Goal: Ask a question: Seek information or help from site administrators or community

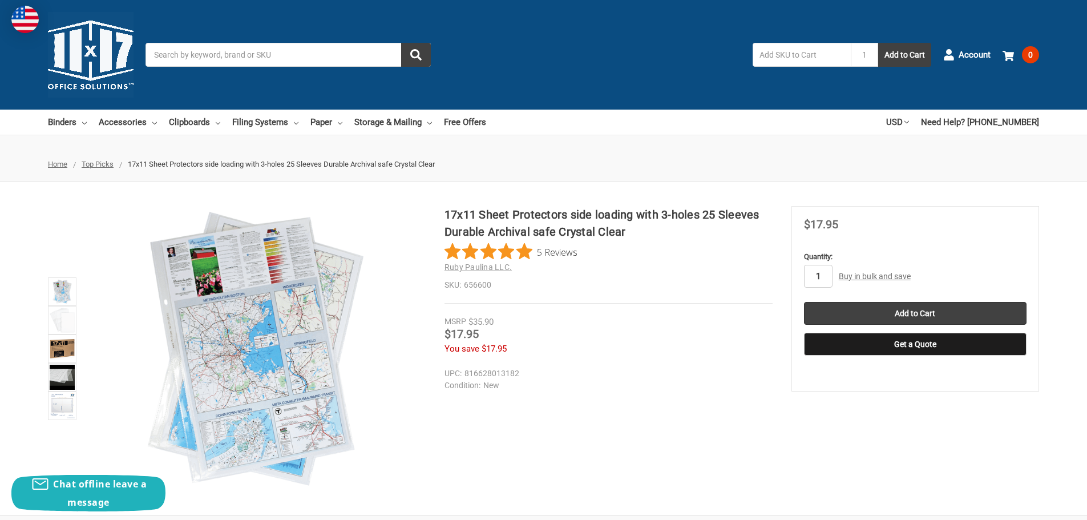
click at [814, 276] on input "1" at bounding box center [818, 276] width 29 height 23
type input "3"
click at [826, 310] on input "Add to Cart" at bounding box center [915, 313] width 223 height 23
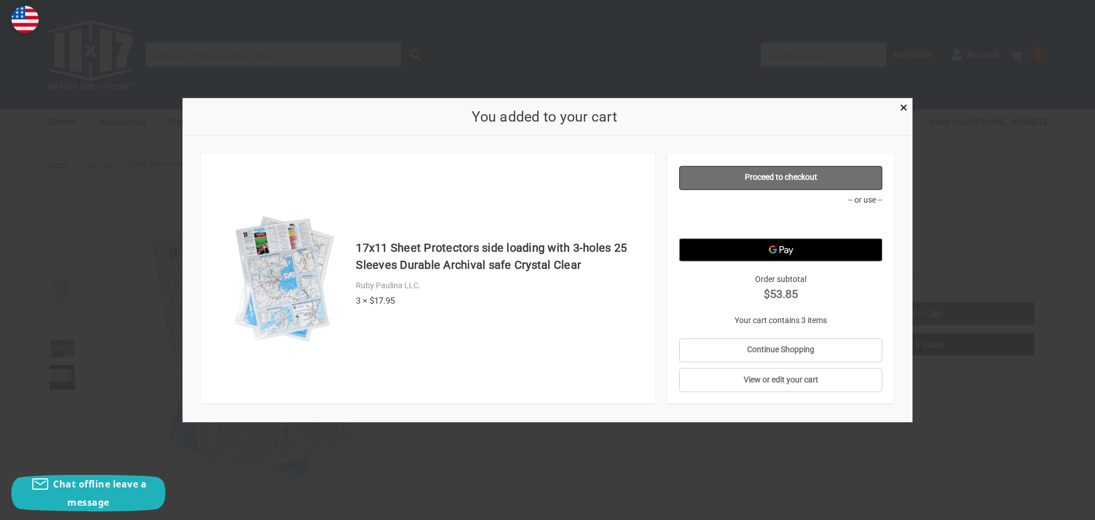
click at [846, 180] on link "Proceed to checkout" at bounding box center [782, 177] width 204 height 24
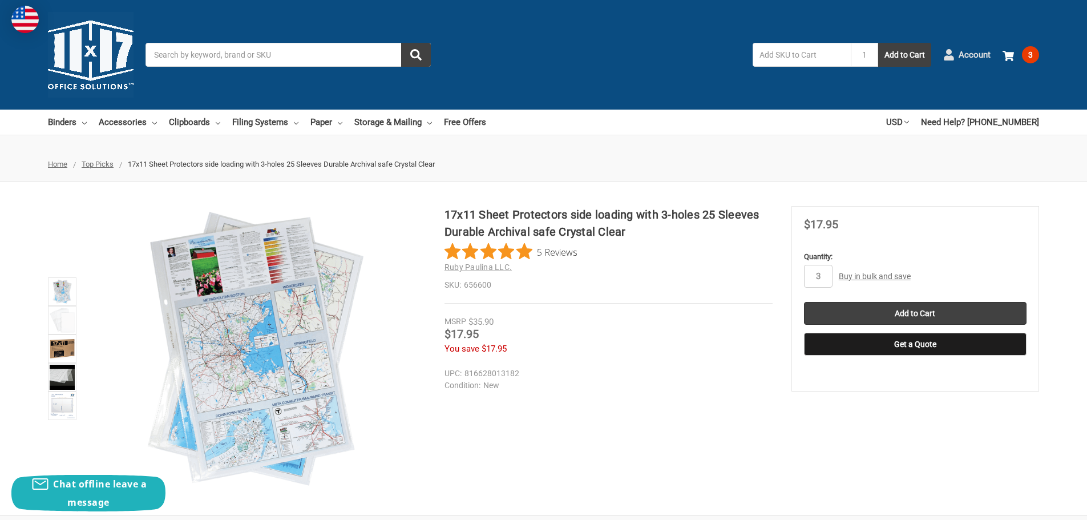
click at [969, 54] on span "Account" at bounding box center [975, 54] width 32 height 13
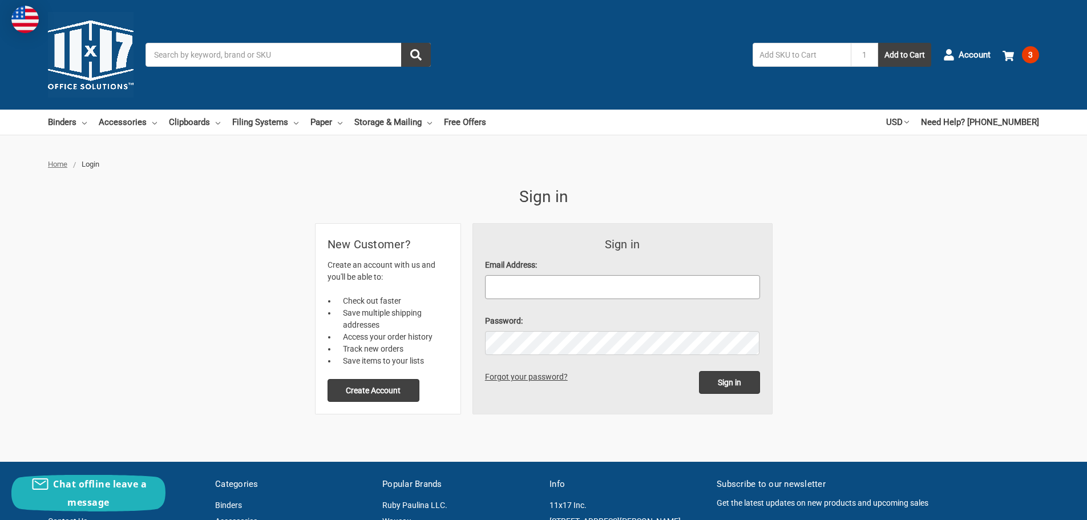
click at [566, 285] on input "Email Address:" at bounding box center [622, 287] width 275 height 24
type input "[PERSON_NAME][EMAIL_ADDRESS][PERSON_NAME][DOMAIN_NAME]"
click at [699, 371] on input "Sign in" at bounding box center [729, 382] width 61 height 23
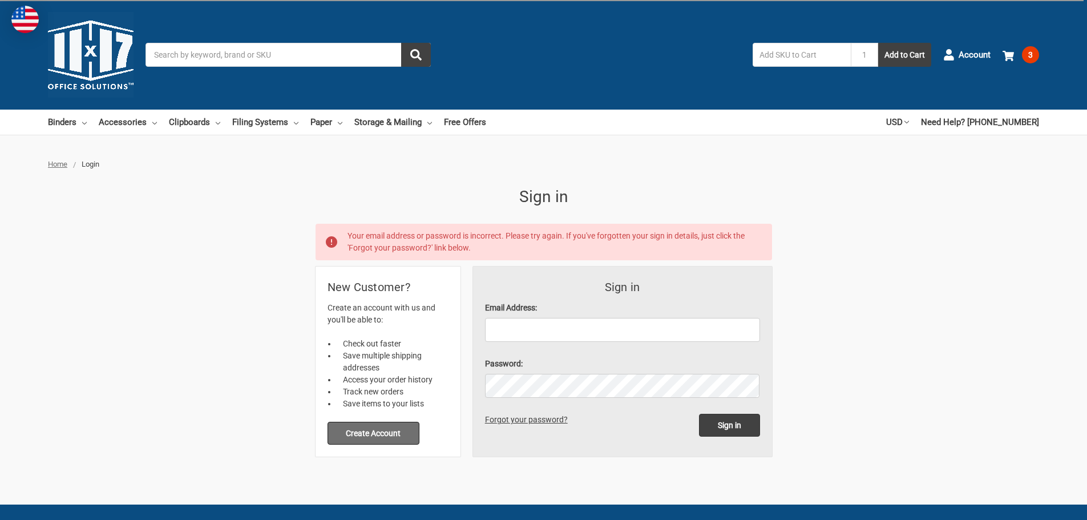
click at [401, 428] on button "Create Account" at bounding box center [373, 433] width 92 height 23
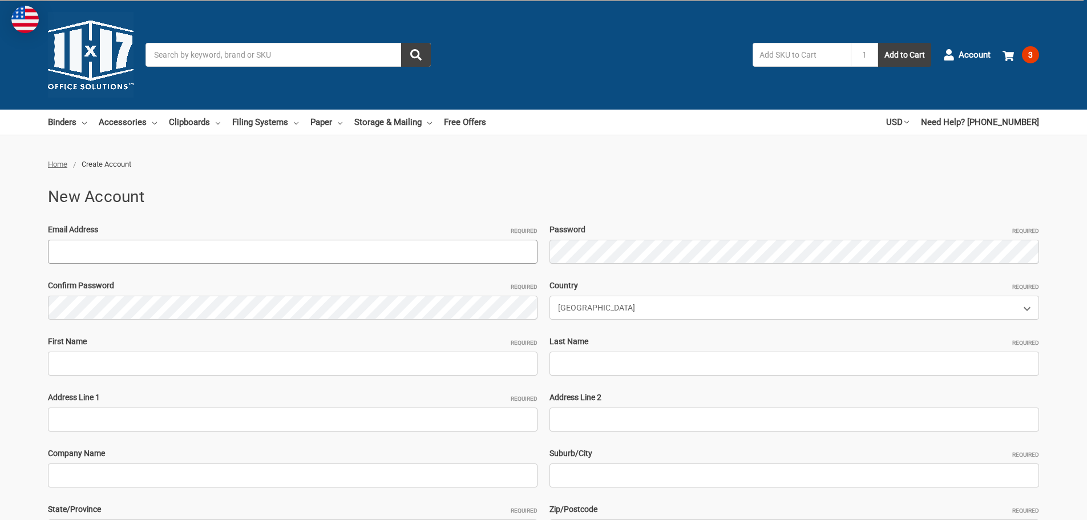
click at [258, 255] on input "Email Address Required" at bounding box center [293, 252] width 490 height 24
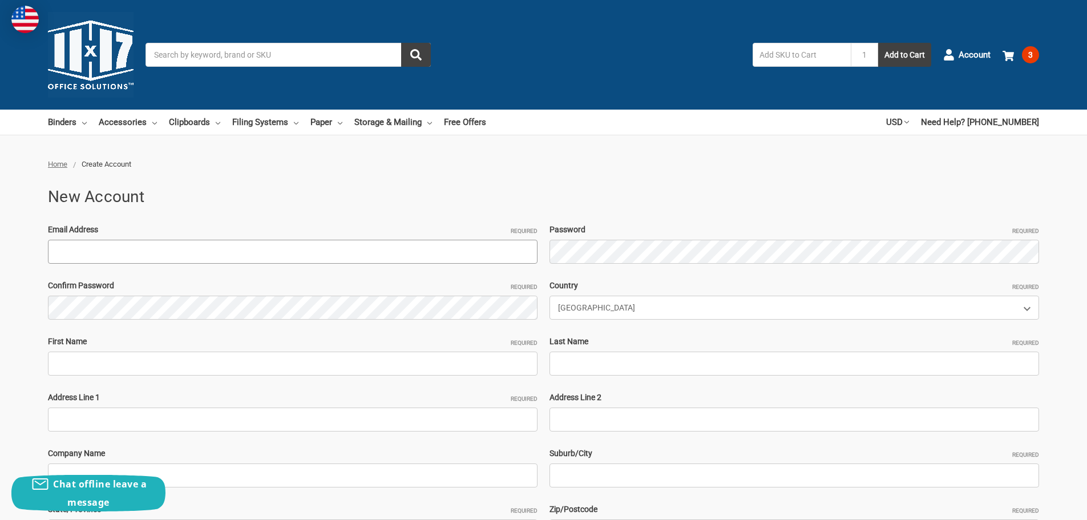
type input "[PERSON_NAME][EMAIL_ADDRESS][PERSON_NAME][DOMAIN_NAME]"
type input "[PERSON_NAME]"
type input "Hampton"
type input "7562 St Rt 66N"
type input "Motion Industries"
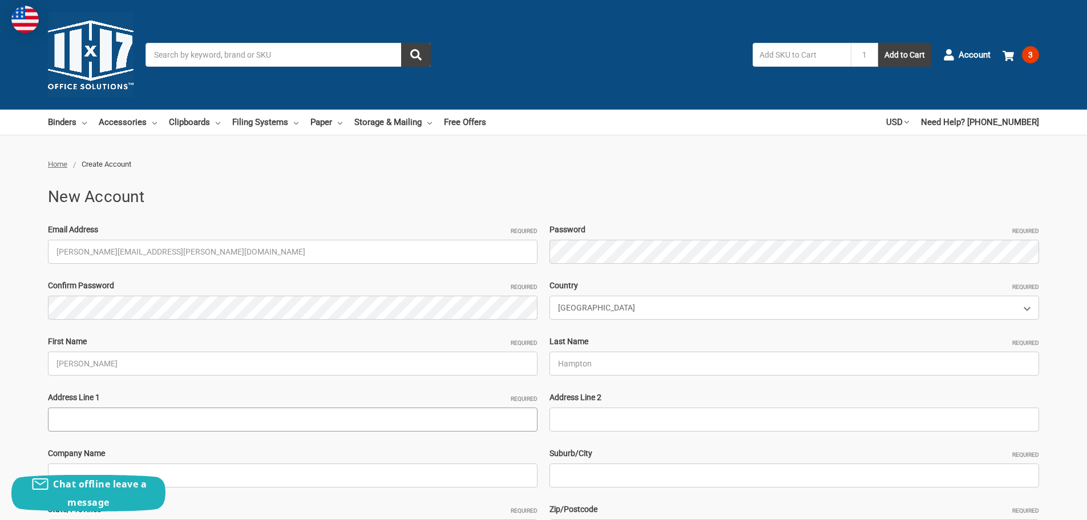
type input "Defiance"
select select "Ohio"
type input "43512"
type input "4197894059"
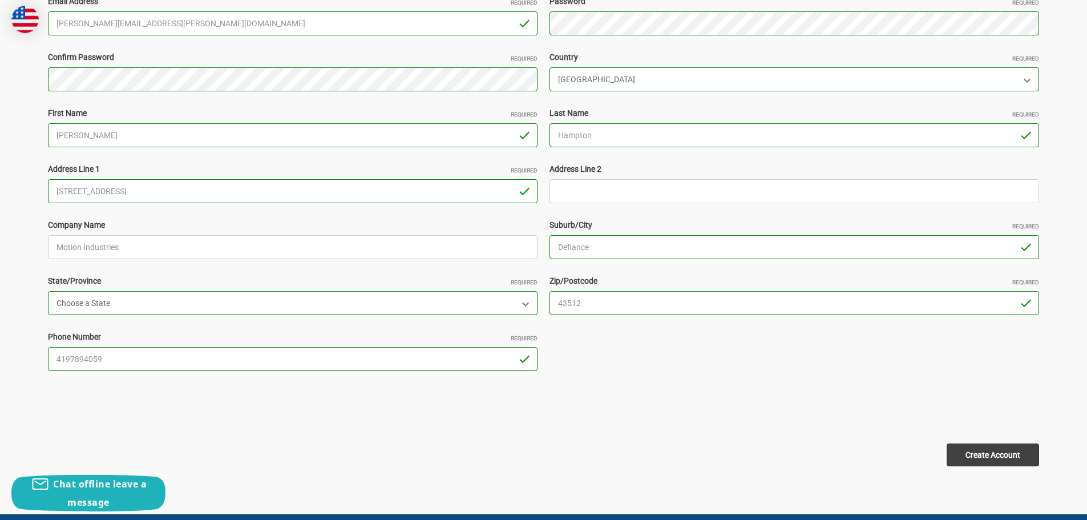
scroll to position [285, 0]
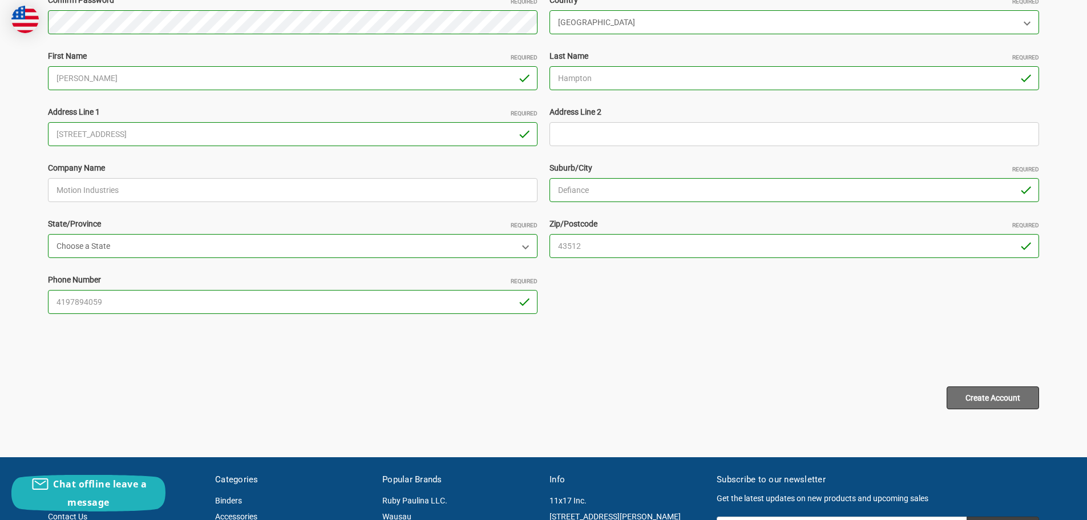
click at [970, 394] on input "Create Account" at bounding box center [993, 397] width 92 height 23
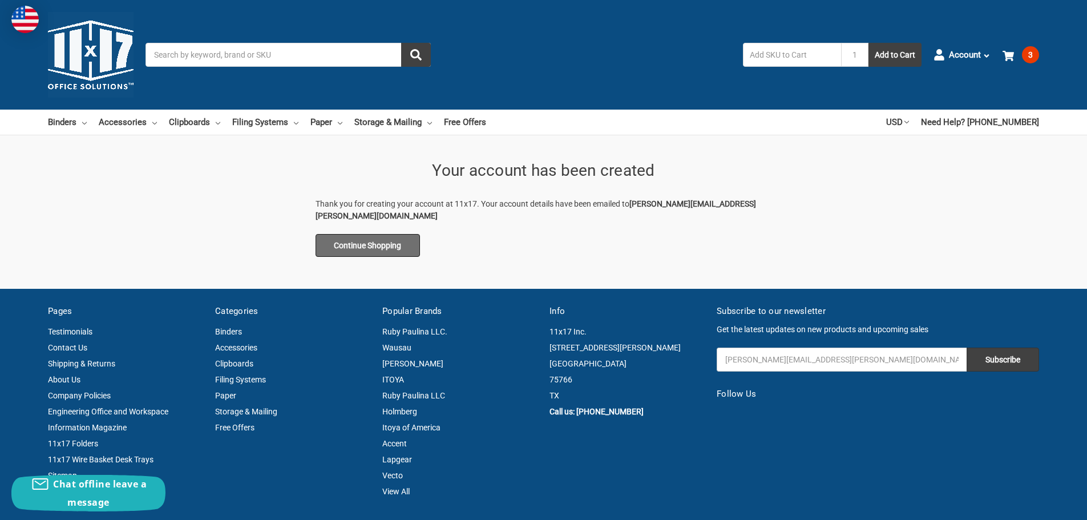
click at [389, 234] on link "Continue Shopping" at bounding box center [368, 245] width 105 height 23
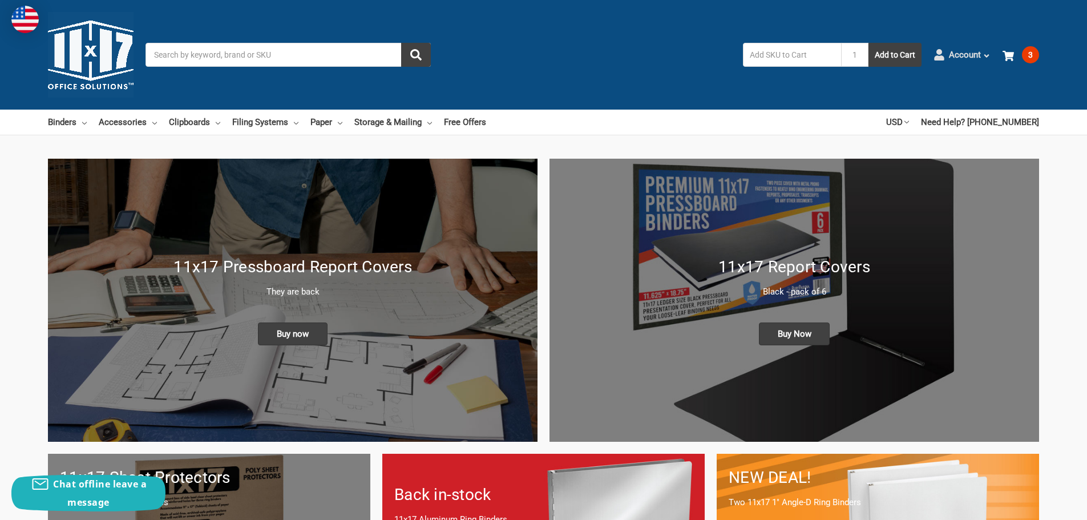
click at [954, 56] on span "Account" at bounding box center [965, 54] width 32 height 13
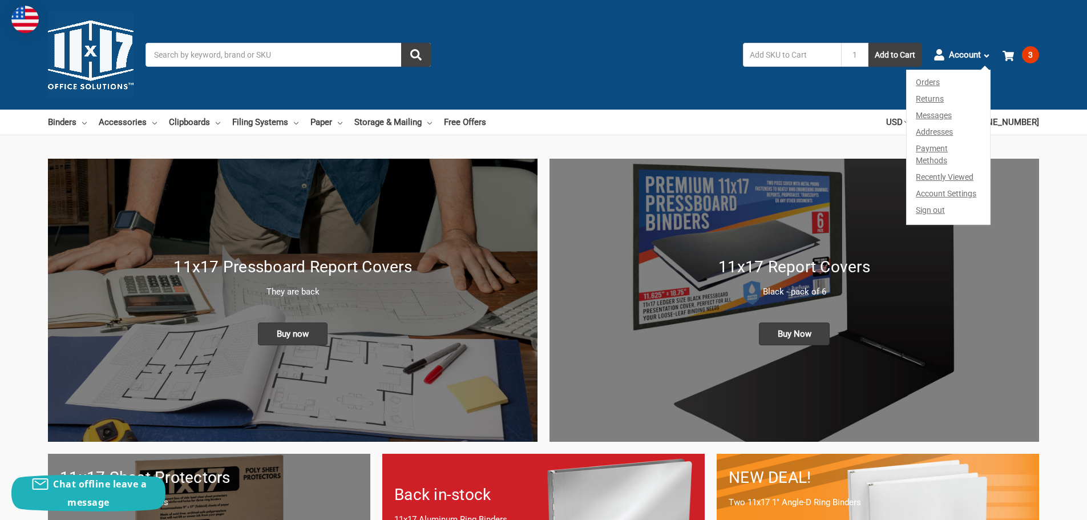
click at [936, 185] on link "Account Settings" at bounding box center [948, 193] width 83 height 17
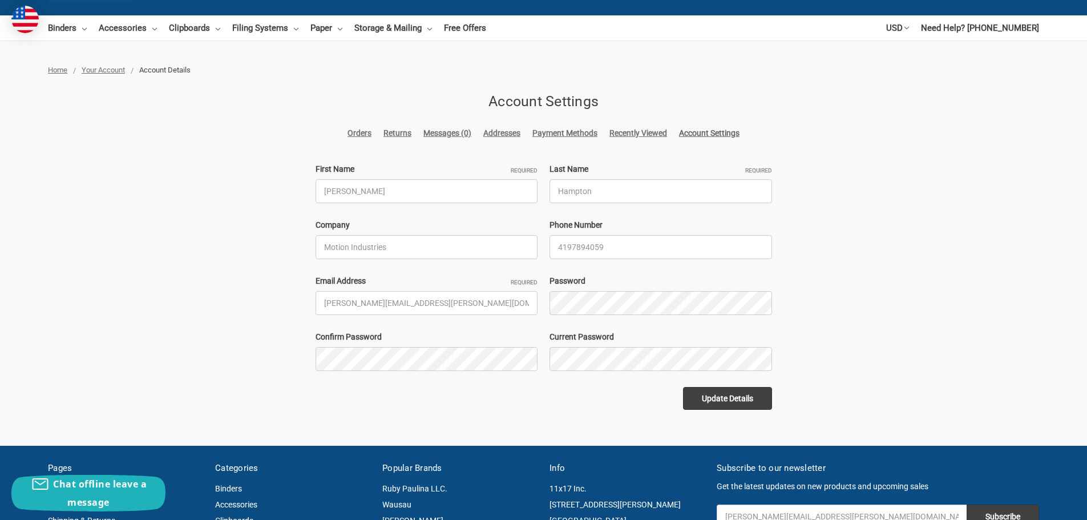
scroll to position [114, 0]
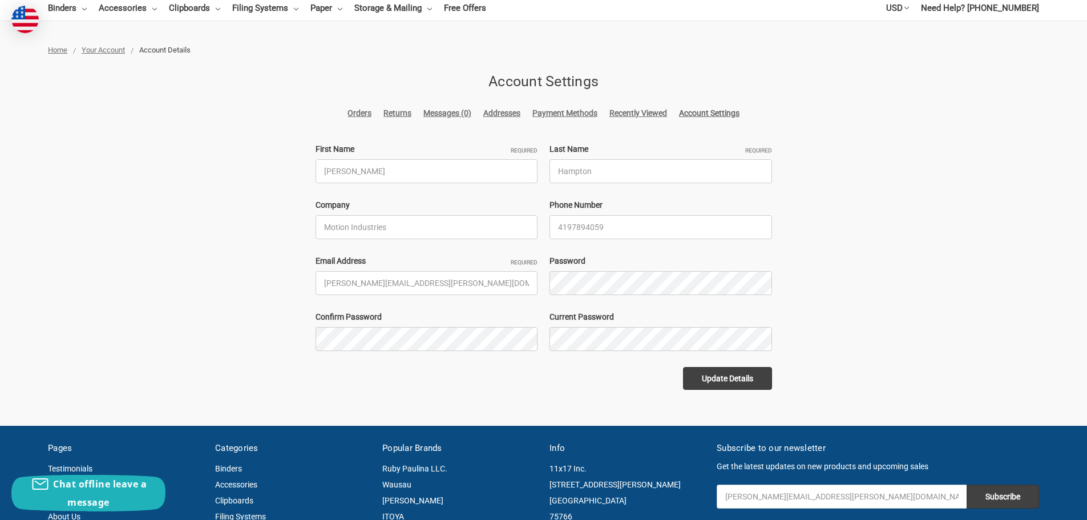
click at [709, 114] on link "Account Settings" at bounding box center [709, 113] width 60 height 12
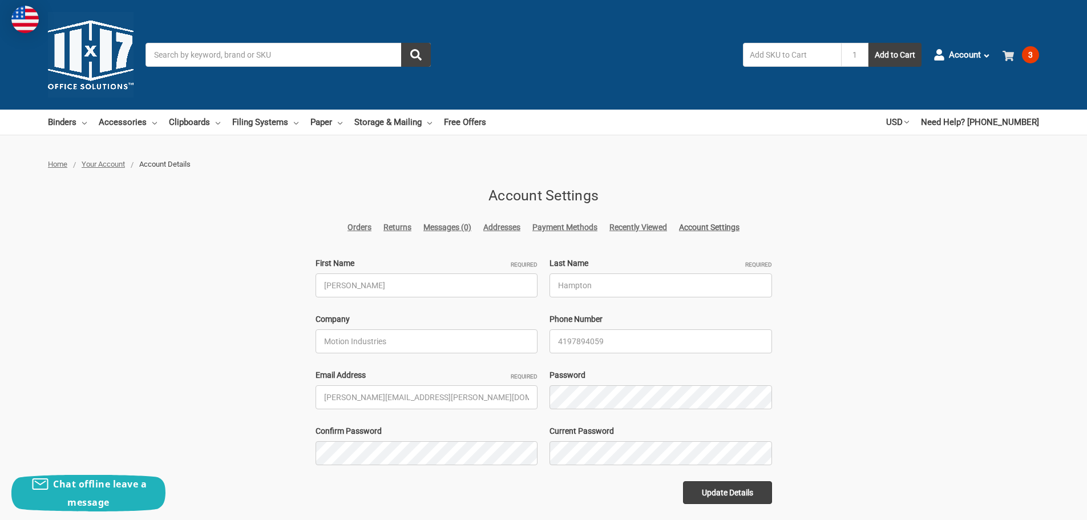
click at [1027, 55] on span "3" at bounding box center [1030, 54] width 17 height 17
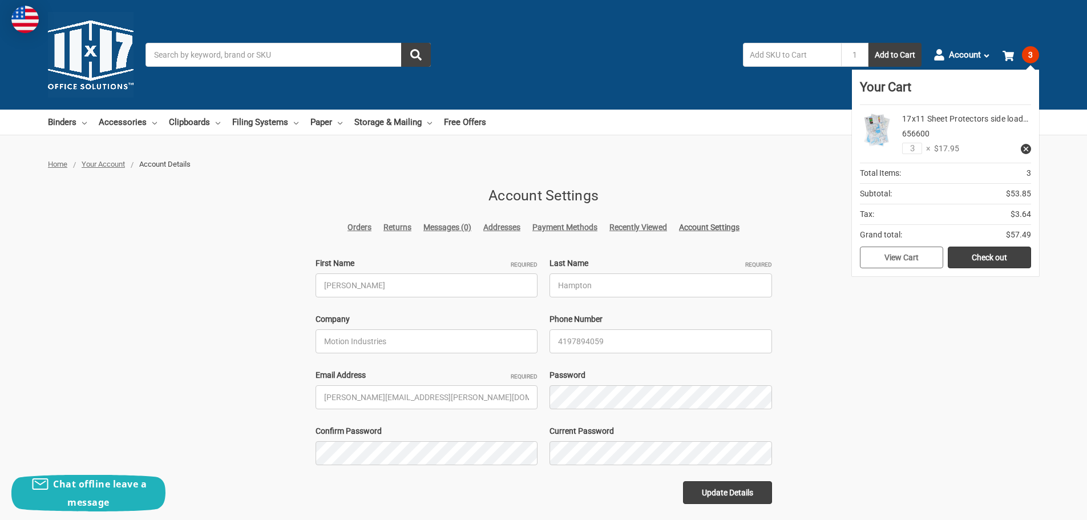
click at [892, 261] on link "View Cart" at bounding box center [901, 257] width 83 height 22
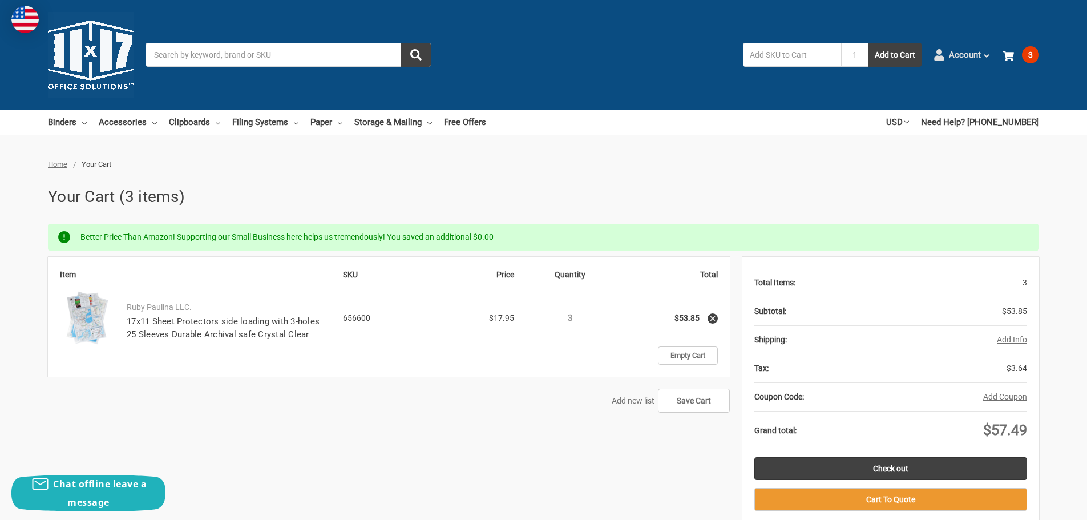
click at [964, 54] on span "Account" at bounding box center [965, 54] width 32 height 13
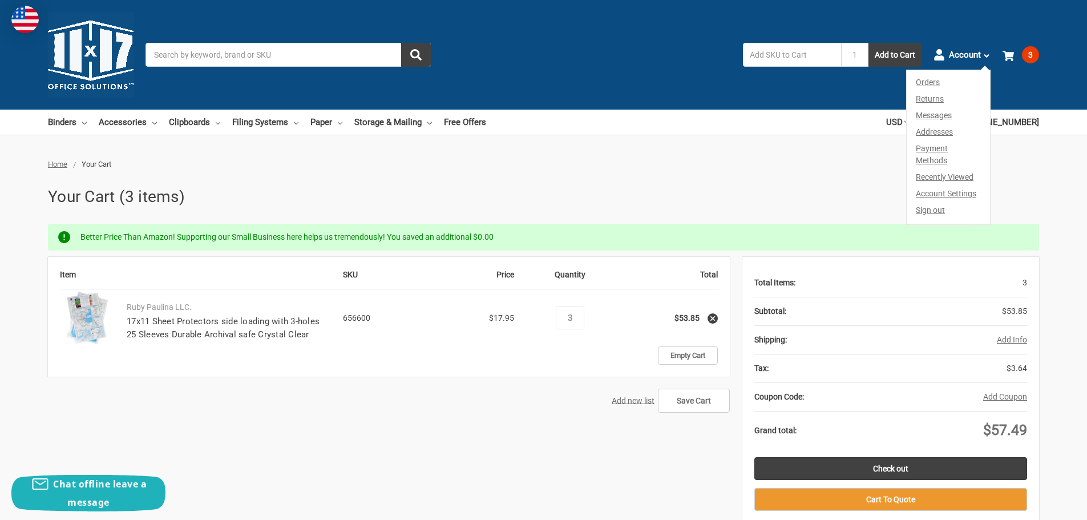
click at [924, 185] on link "Account Settings" at bounding box center [948, 193] width 83 height 17
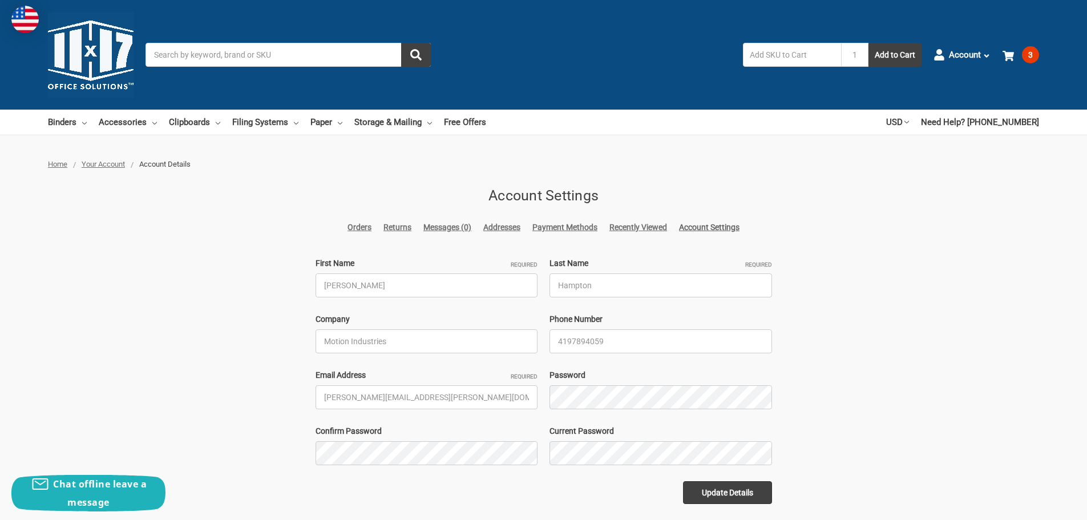
click at [579, 228] on link "Payment Methods" at bounding box center [564, 227] width 65 height 12
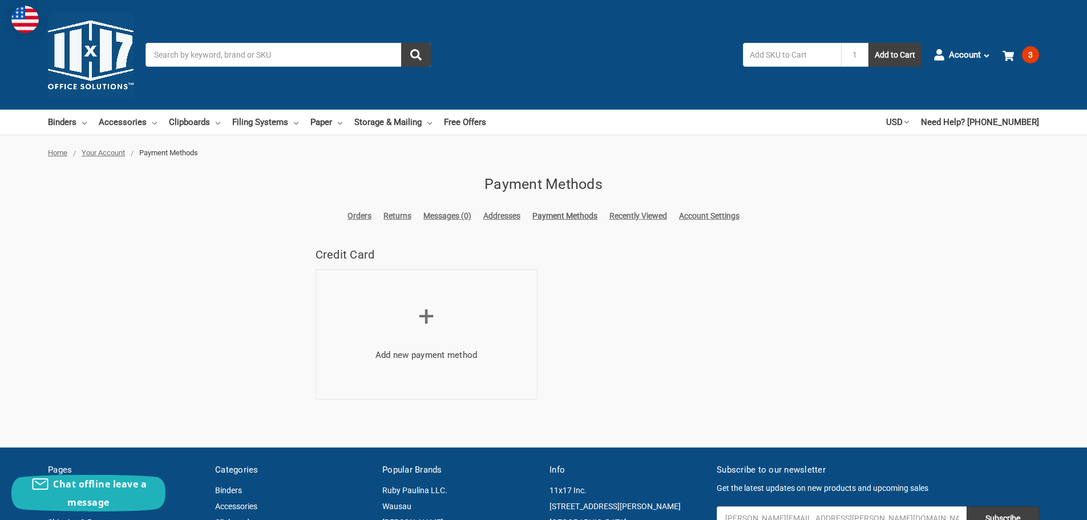
click at [695, 215] on link "Account Settings" at bounding box center [709, 216] width 60 height 12
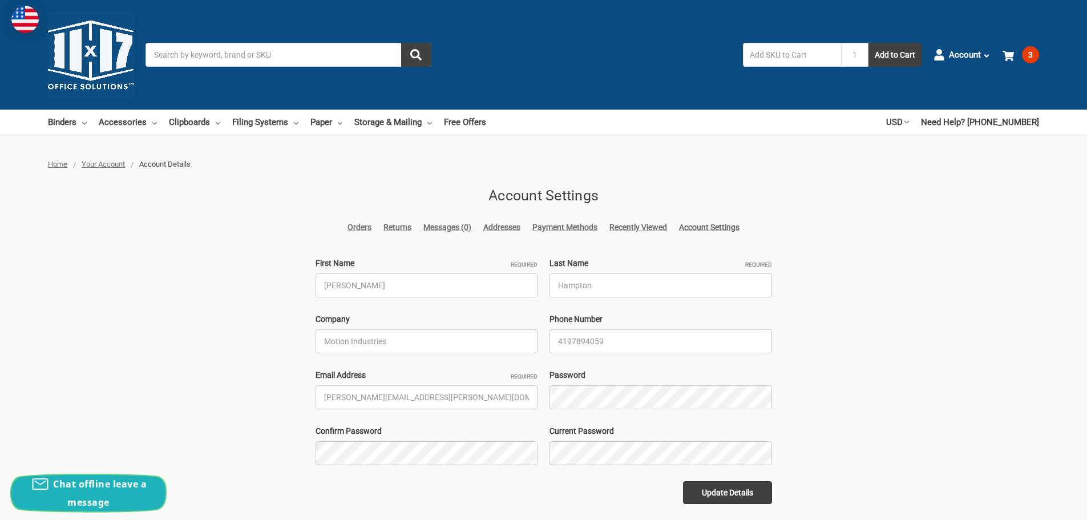
click at [115, 487] on span "Chat offline leave a message" at bounding box center [100, 493] width 94 height 31
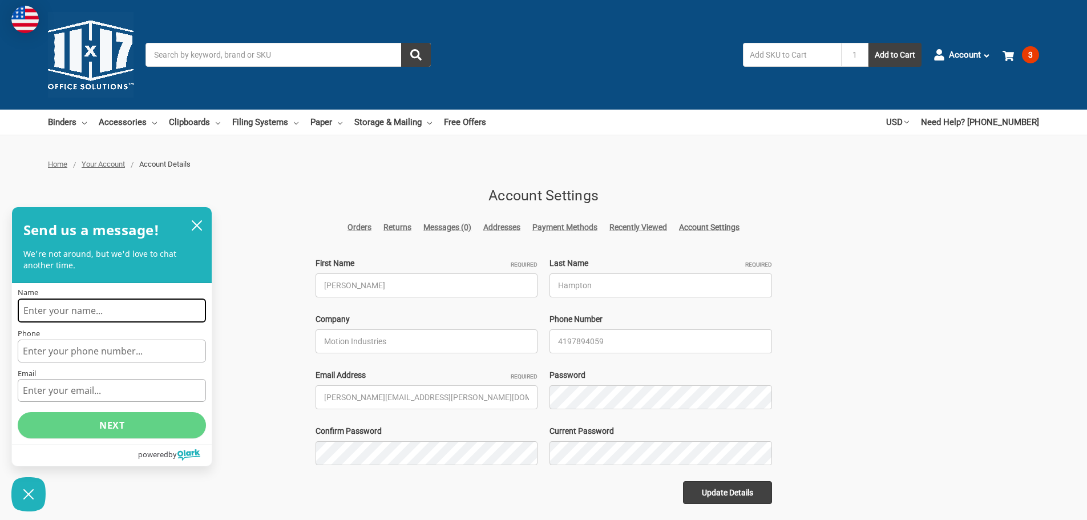
click at [162, 316] on input "Name" at bounding box center [112, 310] width 188 height 24
type input "[PERSON_NAME]"
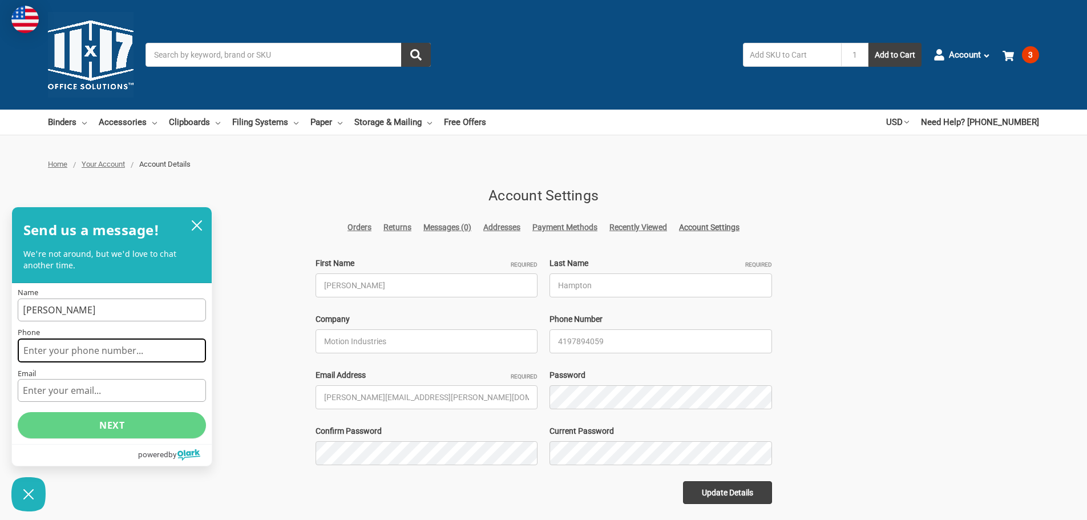
type input "14197894059"
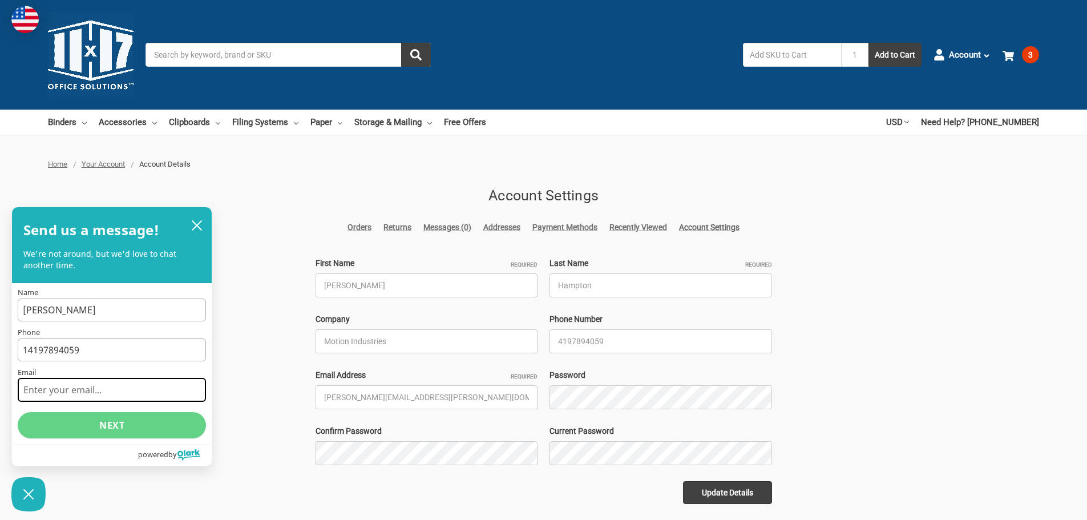
type input "[PERSON_NAME][EMAIL_ADDRESS][PERSON_NAME][DOMAIN_NAME]"
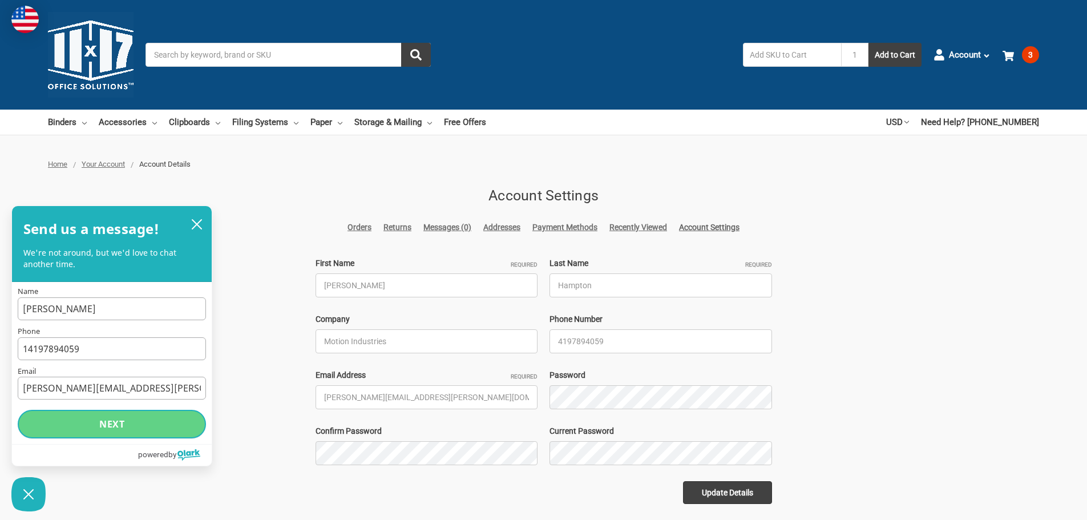
click at [136, 425] on button "Next" at bounding box center [112, 424] width 188 height 29
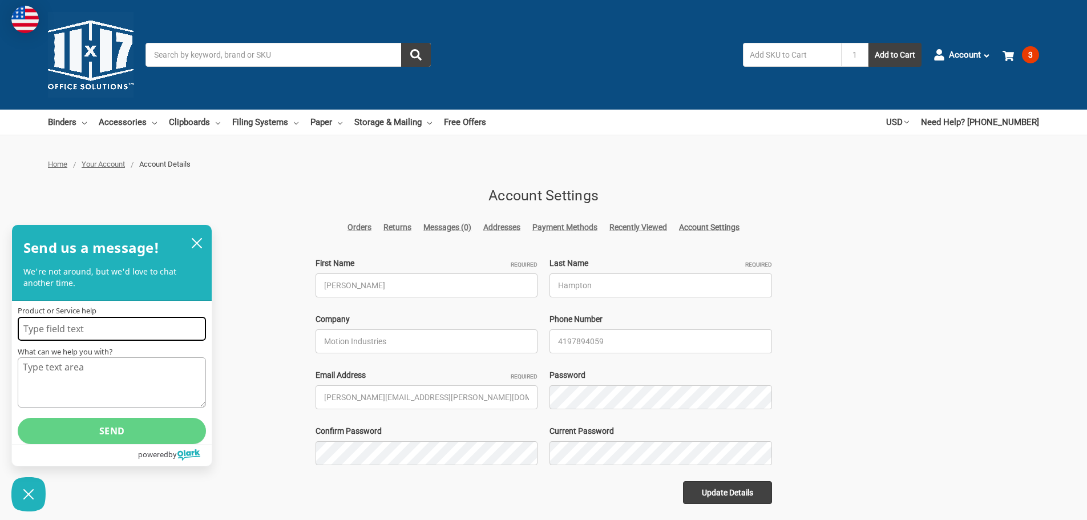
click at [103, 334] on input "Product or Service help" at bounding box center [112, 329] width 188 height 24
click at [103, 334] on input "tax exemtp" at bounding box center [112, 329] width 188 height 24
type input "tax exempt"
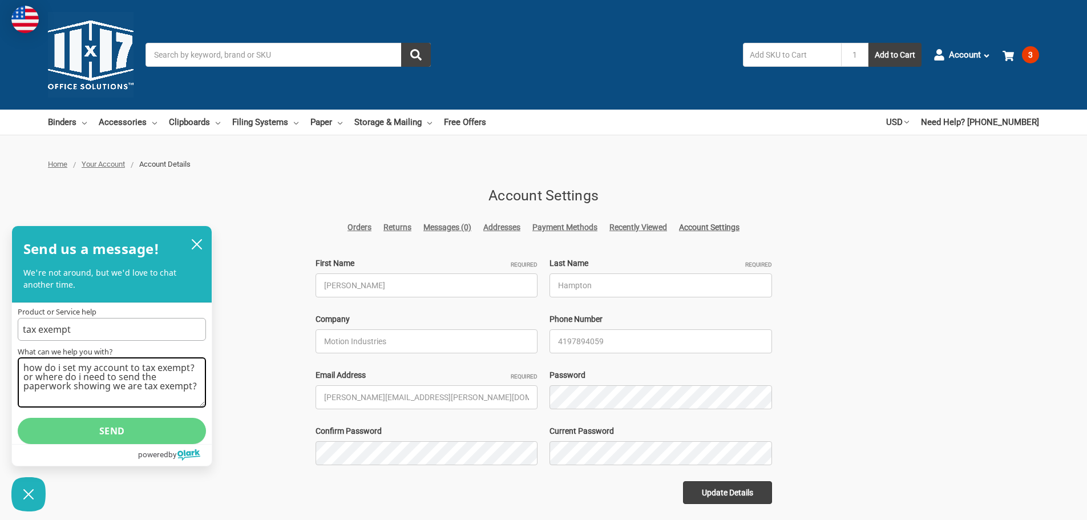
type textarea "how do i set my account to tax exempt? or where do i need to send the paperwork…"
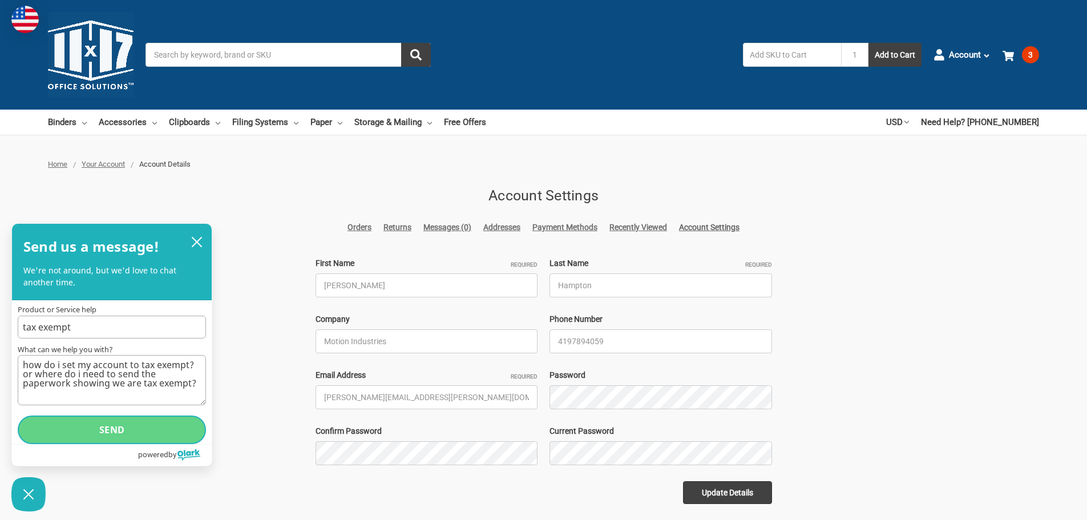
click at [99, 431] on button "Send" at bounding box center [112, 429] width 188 height 29
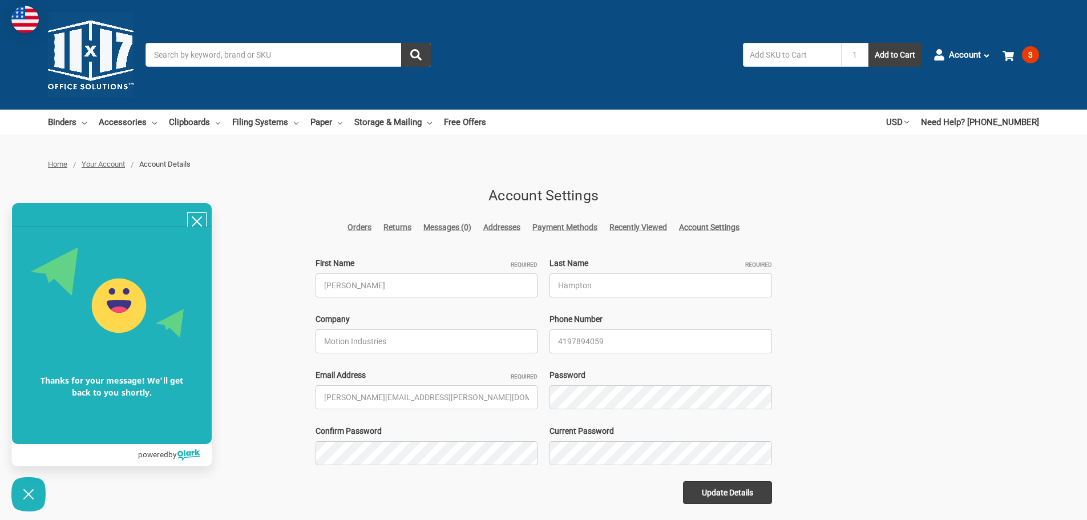
click at [197, 223] on icon "close chatbox" at bounding box center [196, 221] width 11 height 11
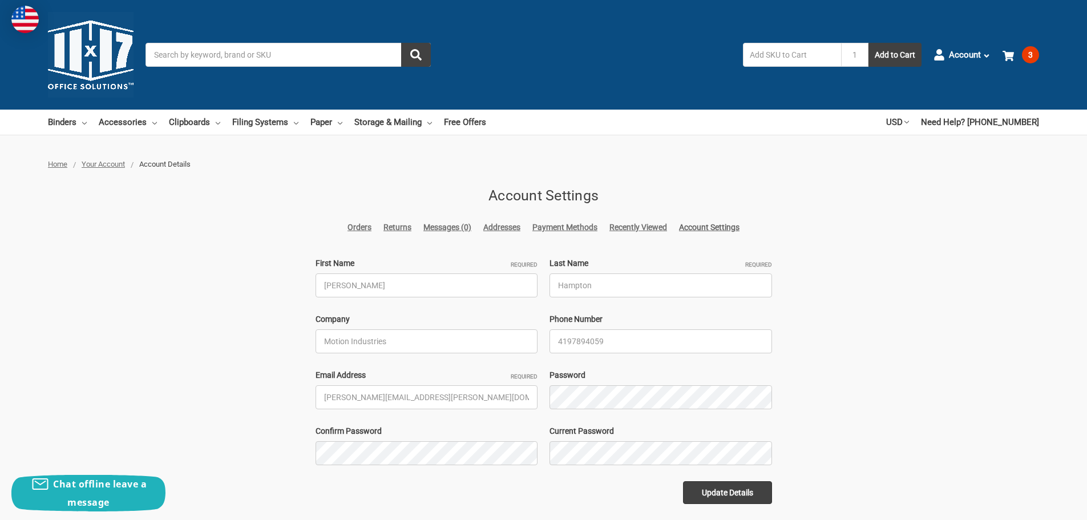
click at [197, 223] on div "Home Your Account Account Details Account Settings Orders Returns Messages (0) …" at bounding box center [543, 331] width 1087 height 345
